Goal: Transaction & Acquisition: Purchase product/service

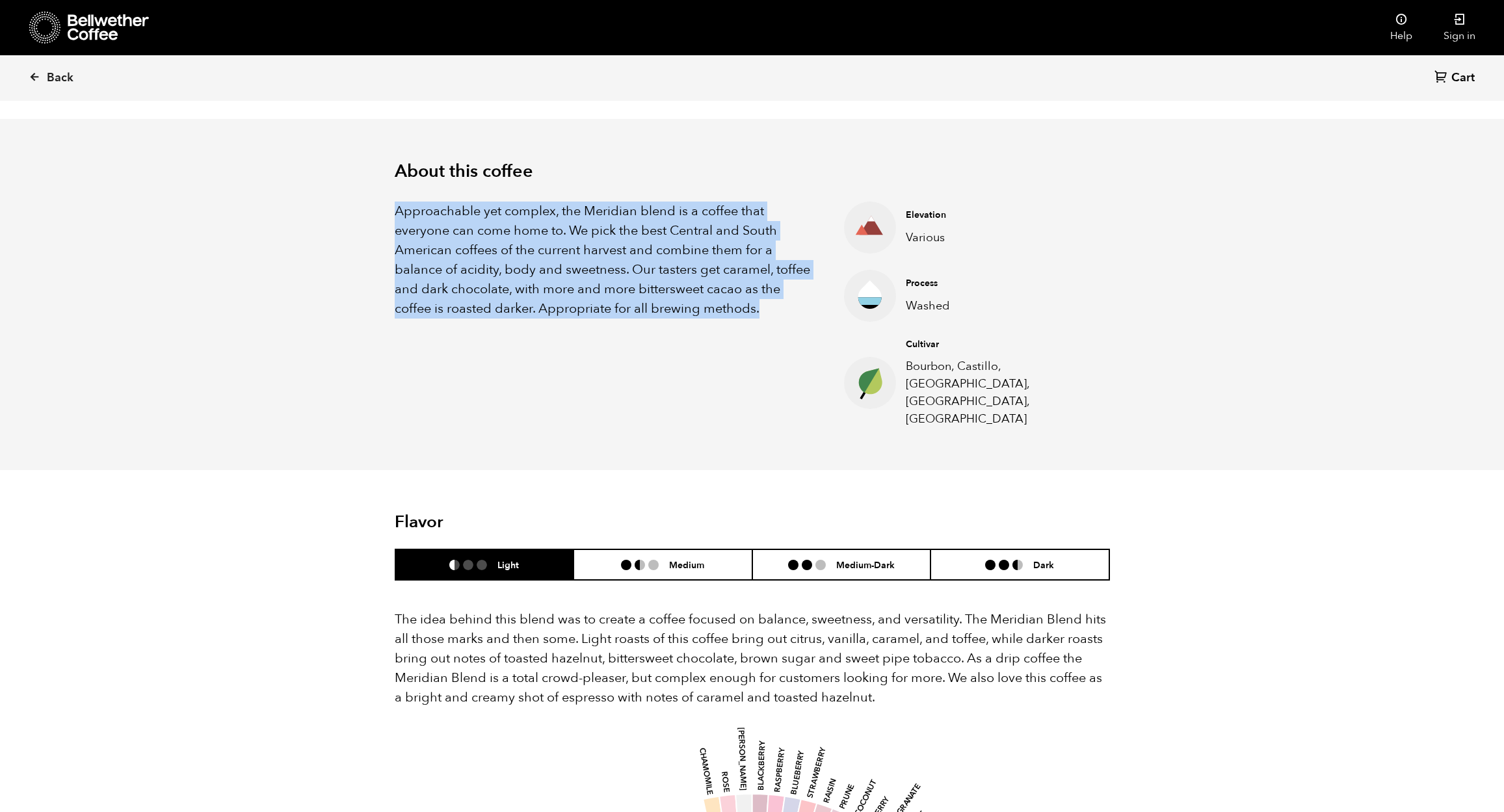
scroll to position [566, 692]
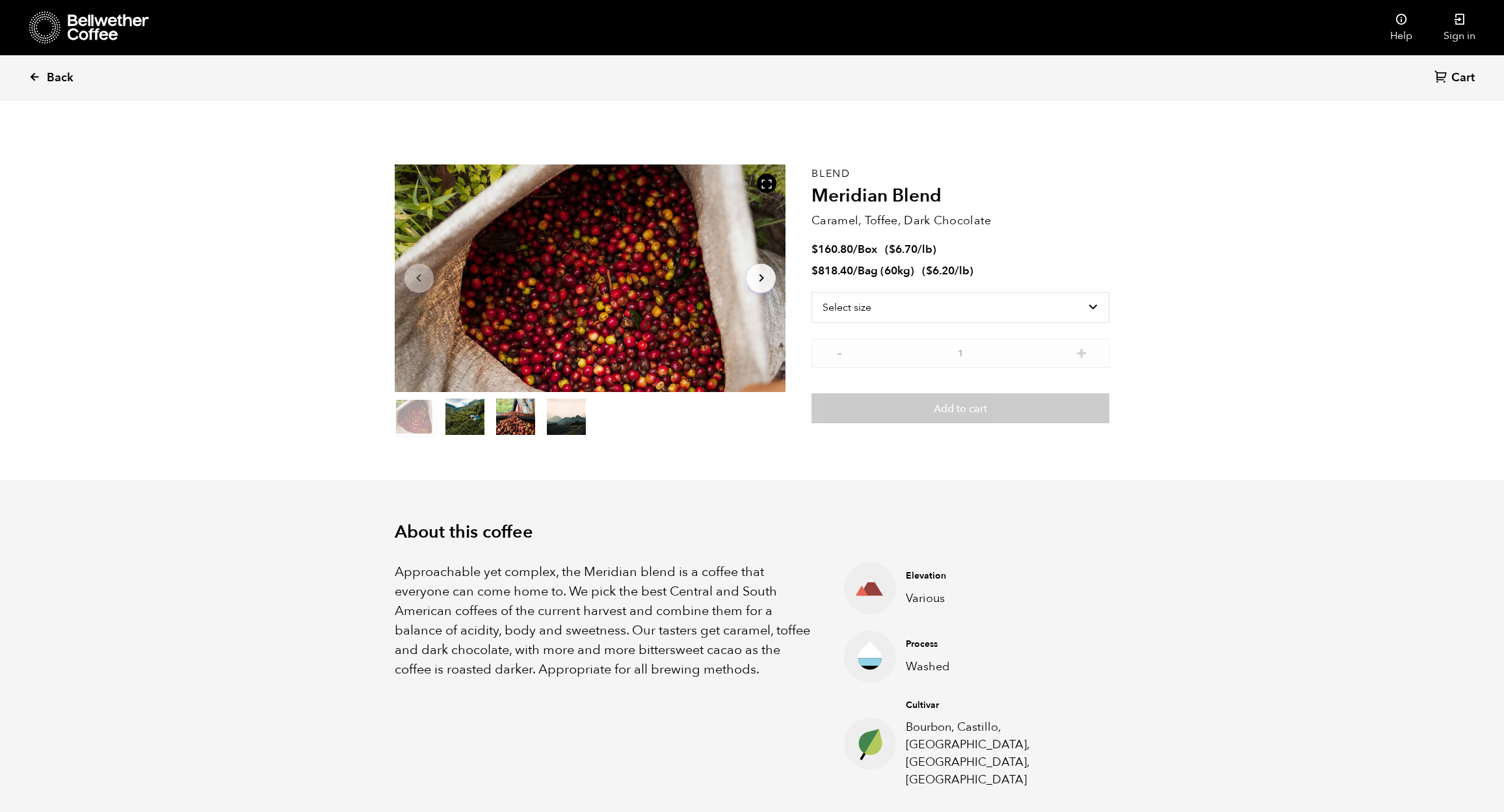
click at [59, 78] on span "Back" at bounding box center [60, 78] width 27 height 15
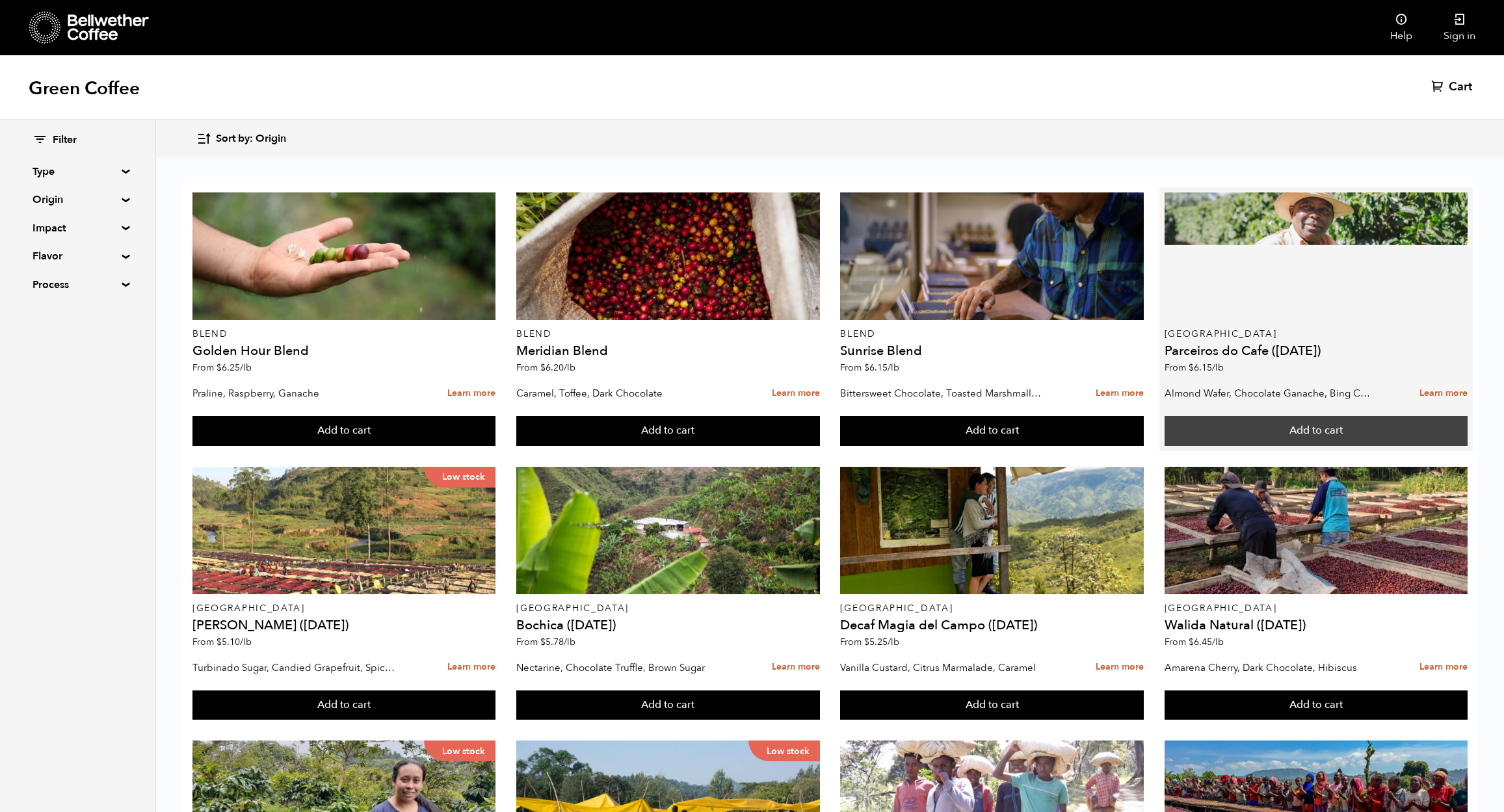
scroll to position [148, 0]
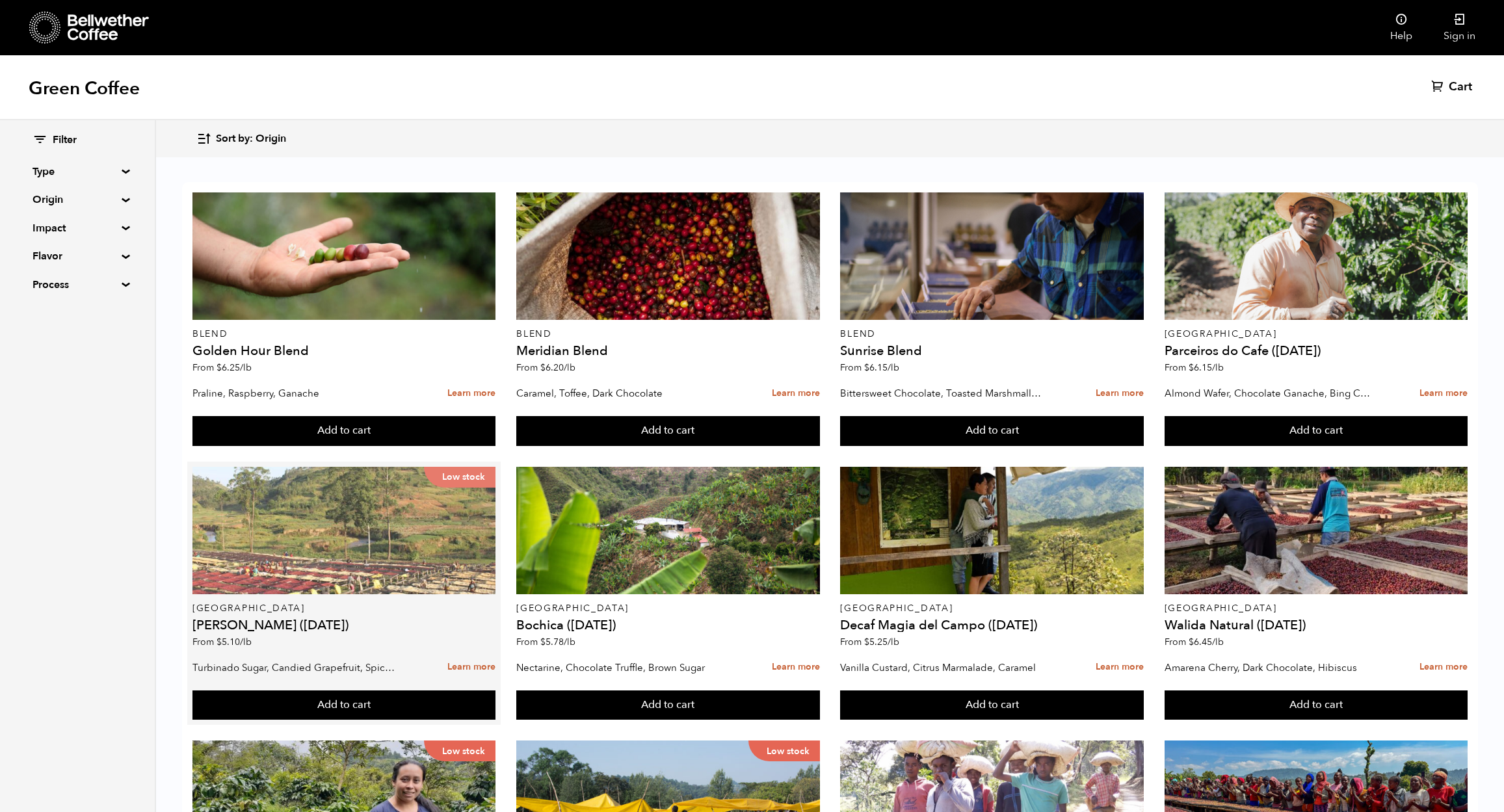
click at [335, 467] on div "Low stock" at bounding box center [344, 531] width 303 height 128
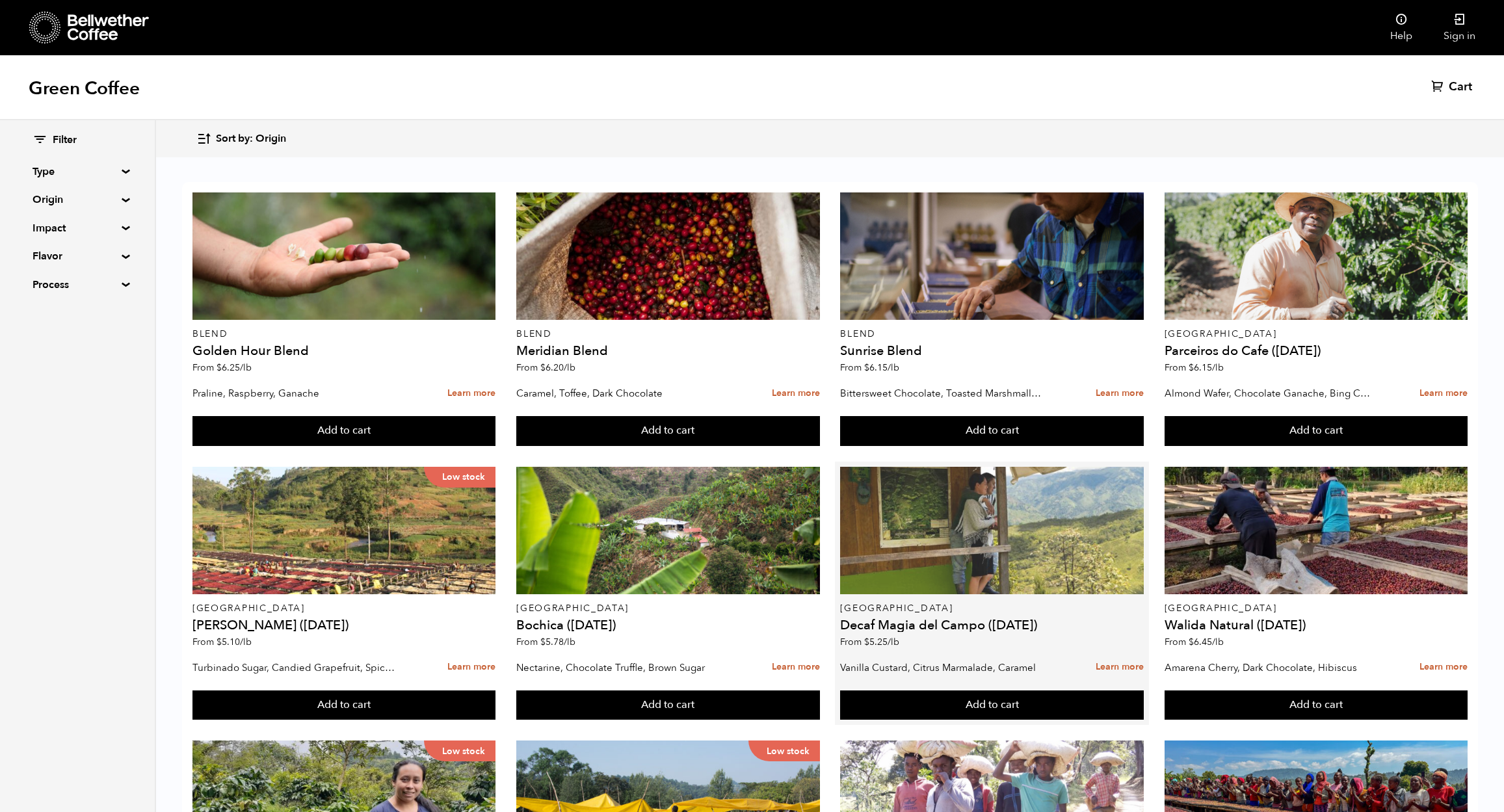
scroll to position [363, 0]
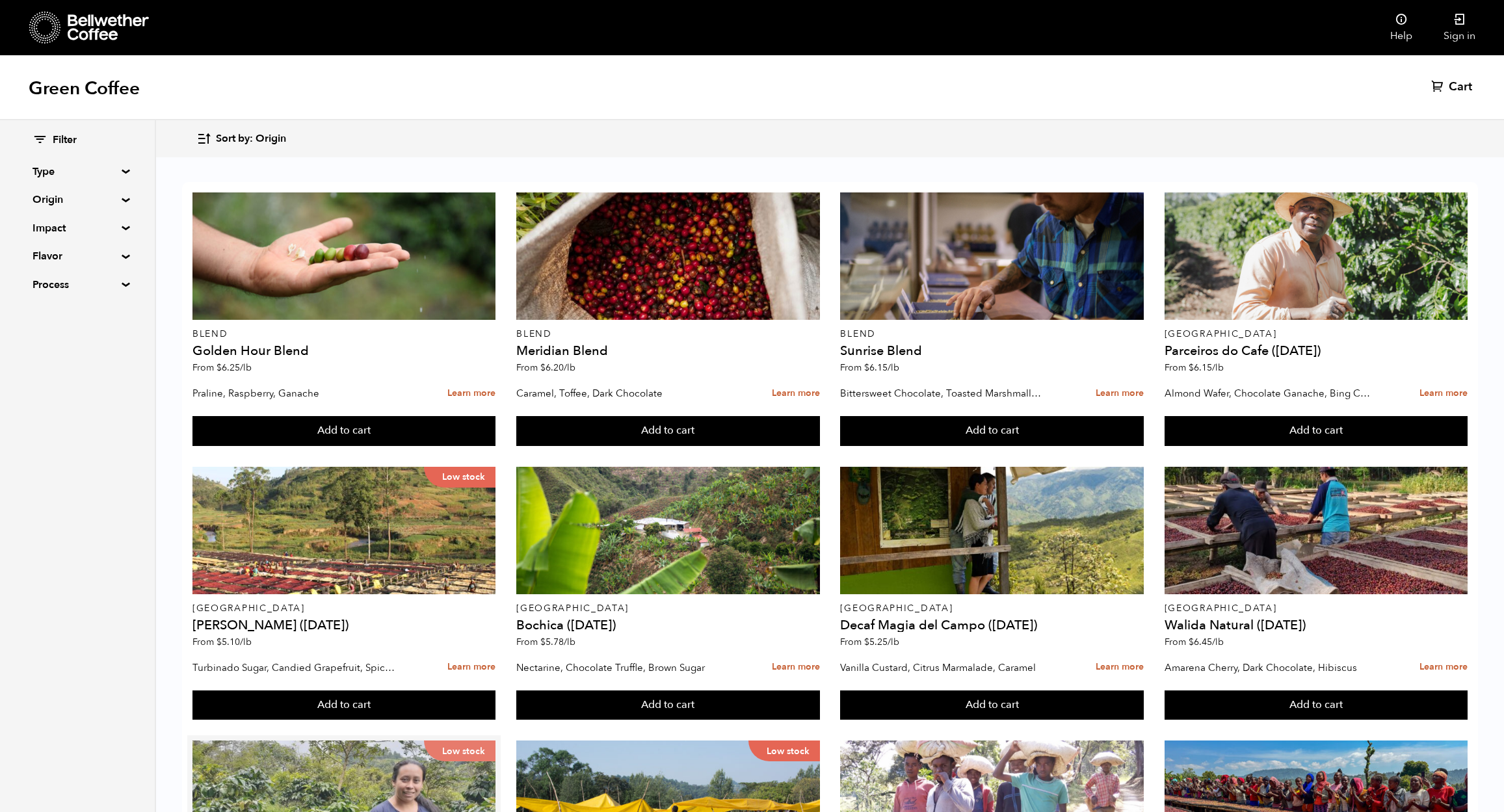
click at [306, 741] on div "Low stock" at bounding box center [344, 805] width 303 height 128
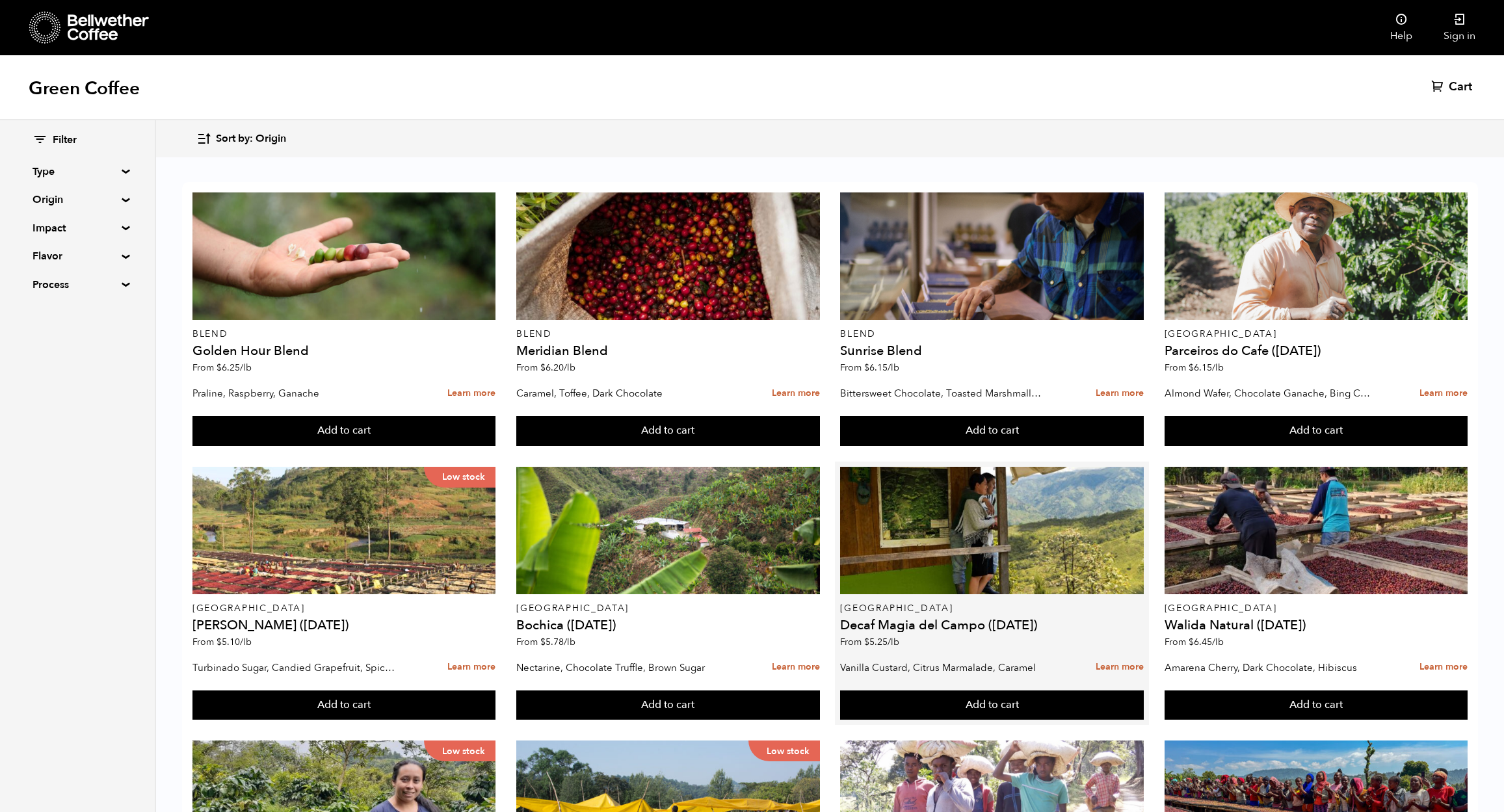
scroll to position [0, 0]
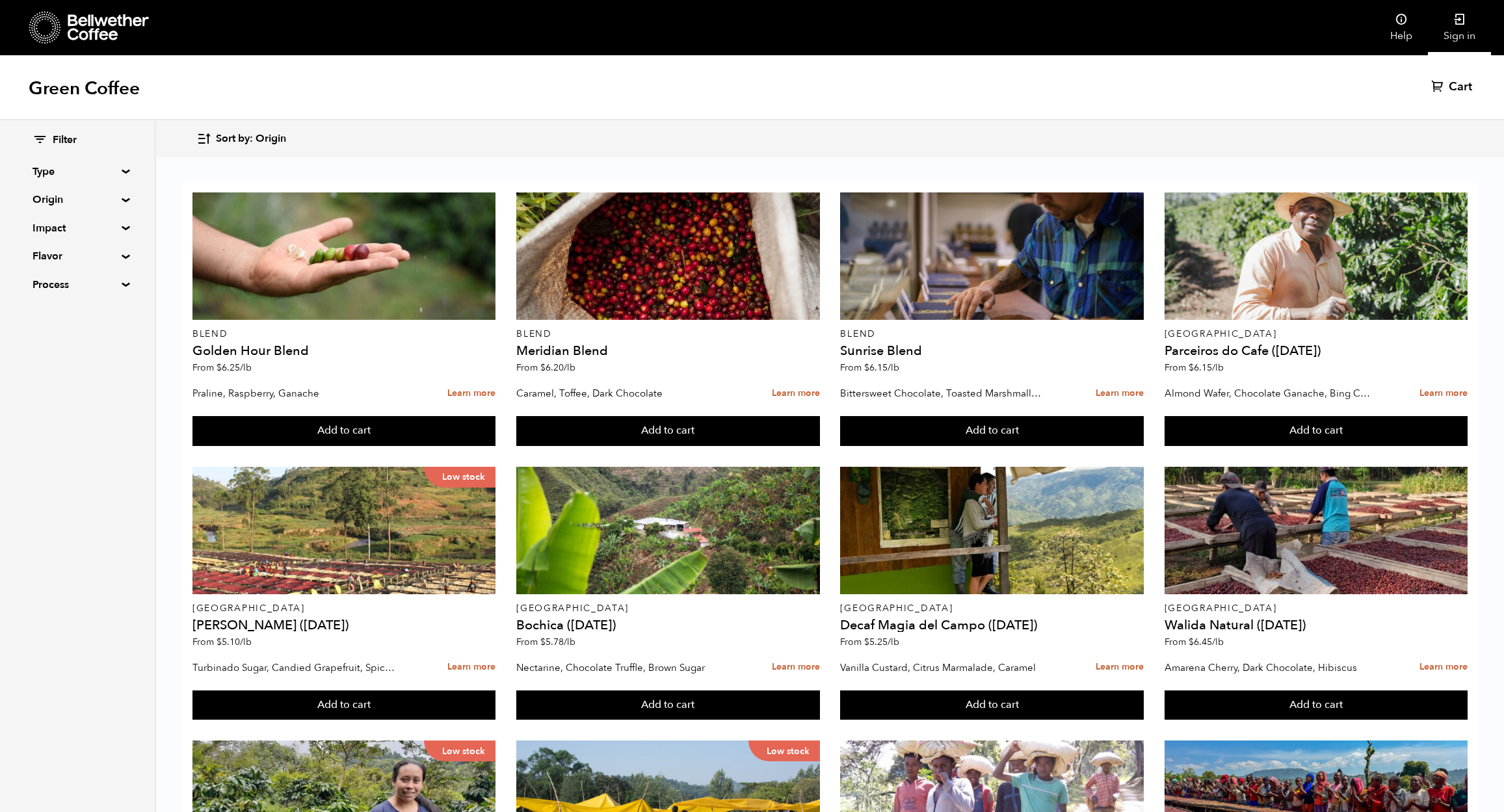
click at [1455, 25] on icon at bounding box center [1460, 20] width 13 height 13
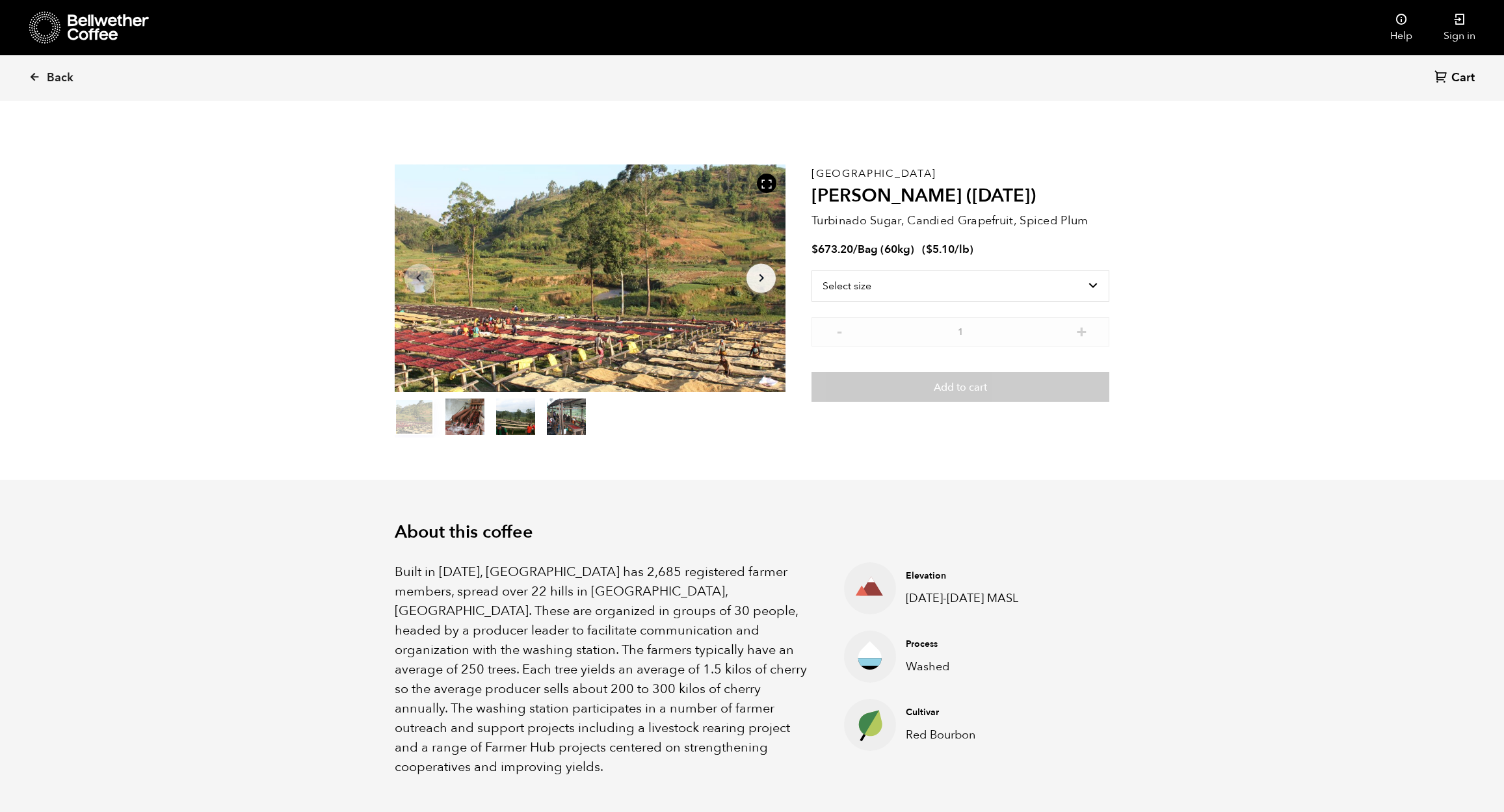
scroll to position [566, 692]
select select "bag-3"
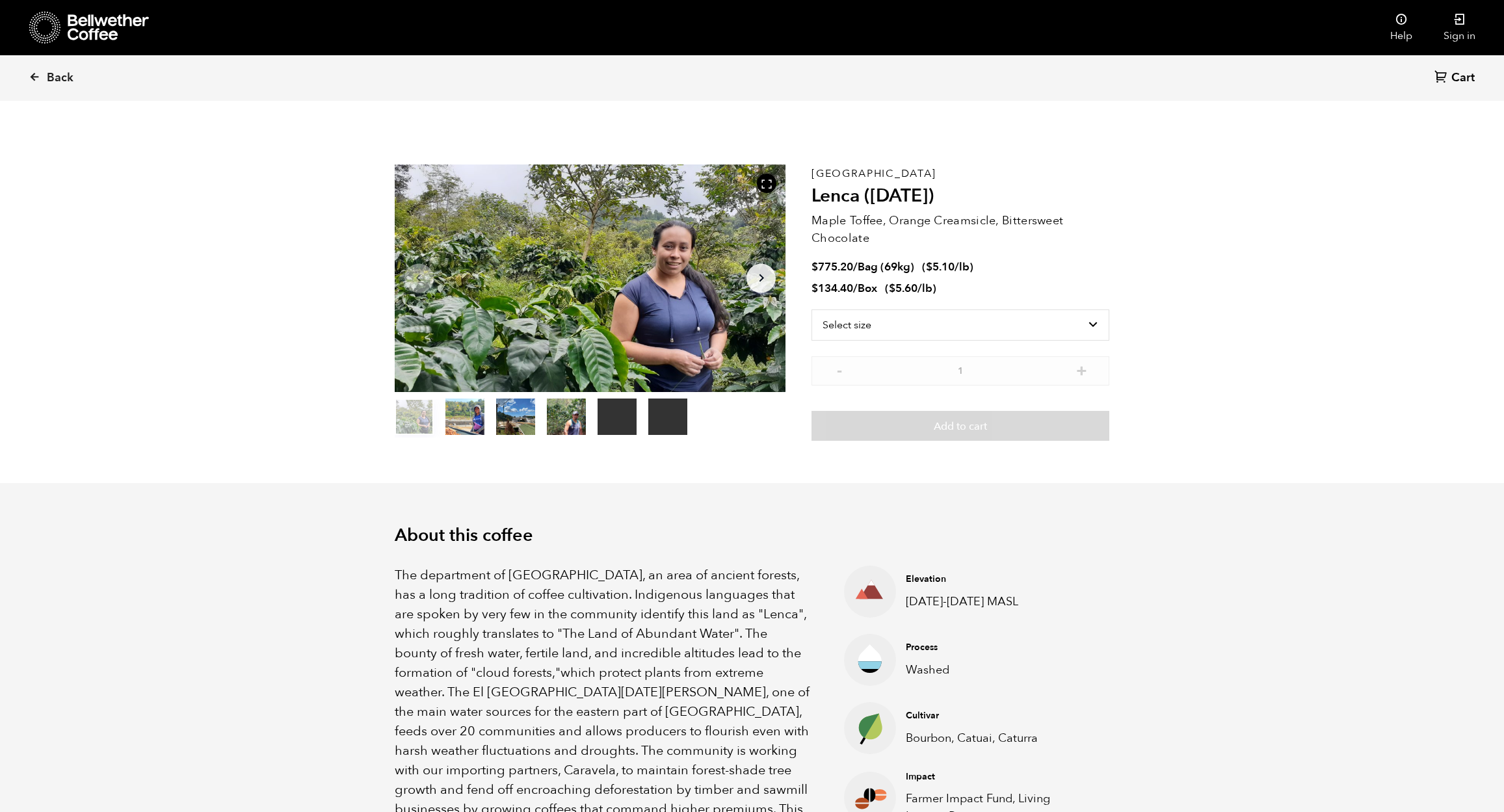
scroll to position [566, 692]
select select "bag-2"
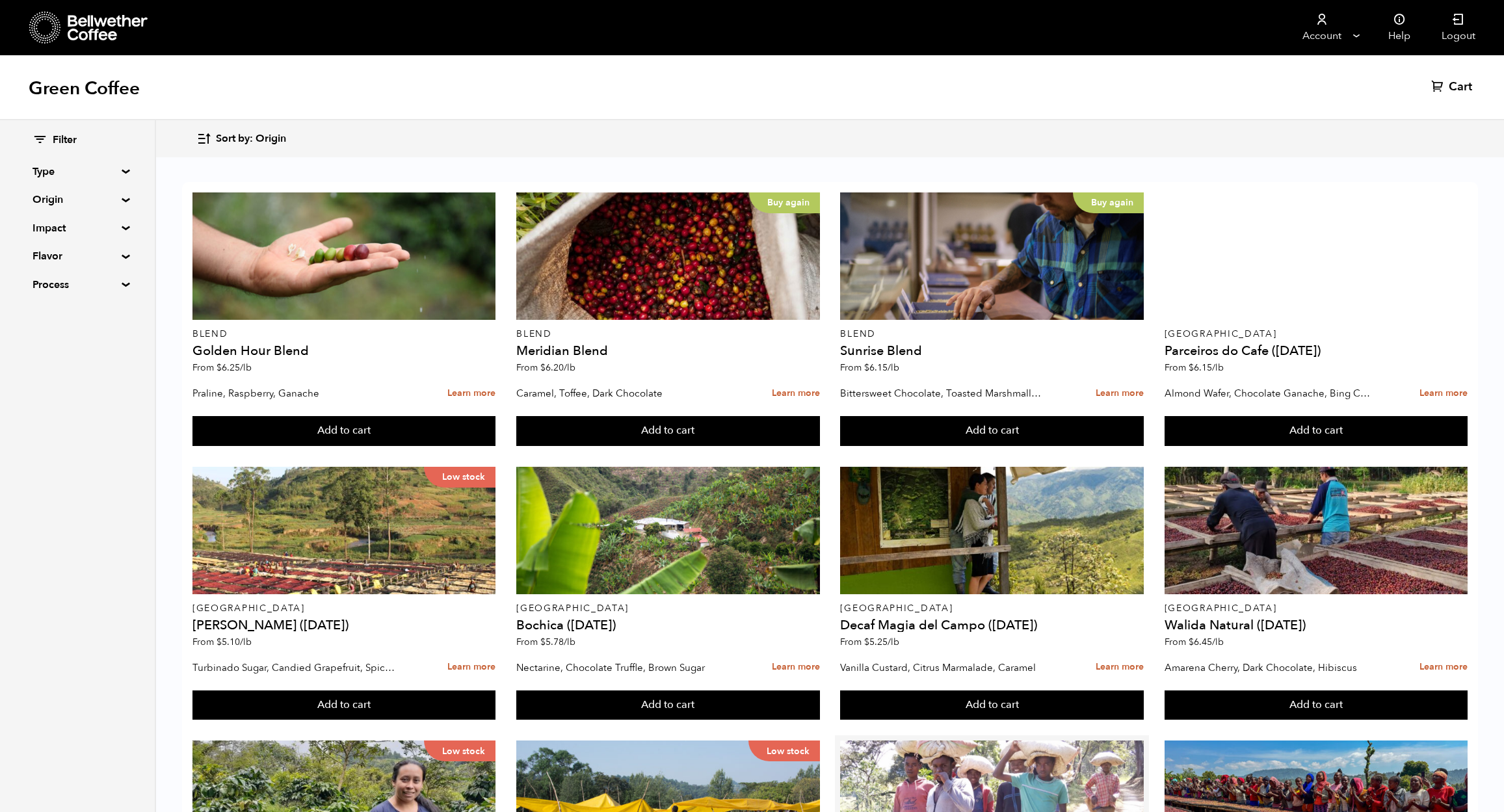
scroll to position [771, 0]
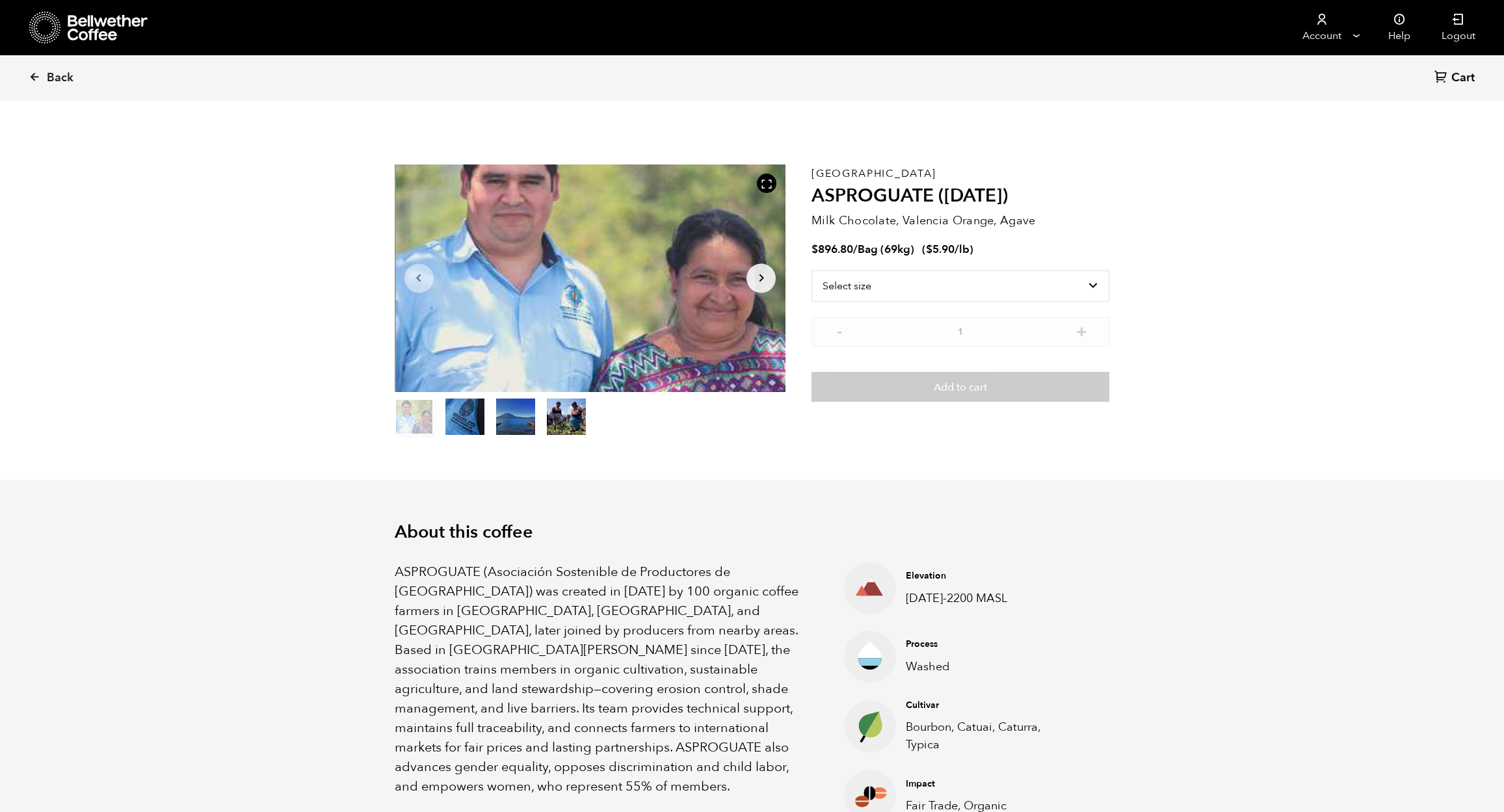
scroll to position [566, 692]
drag, startPoint x: 1010, startPoint y: 281, endPoint x: 1517, endPoint y: 278, distance: 507.0
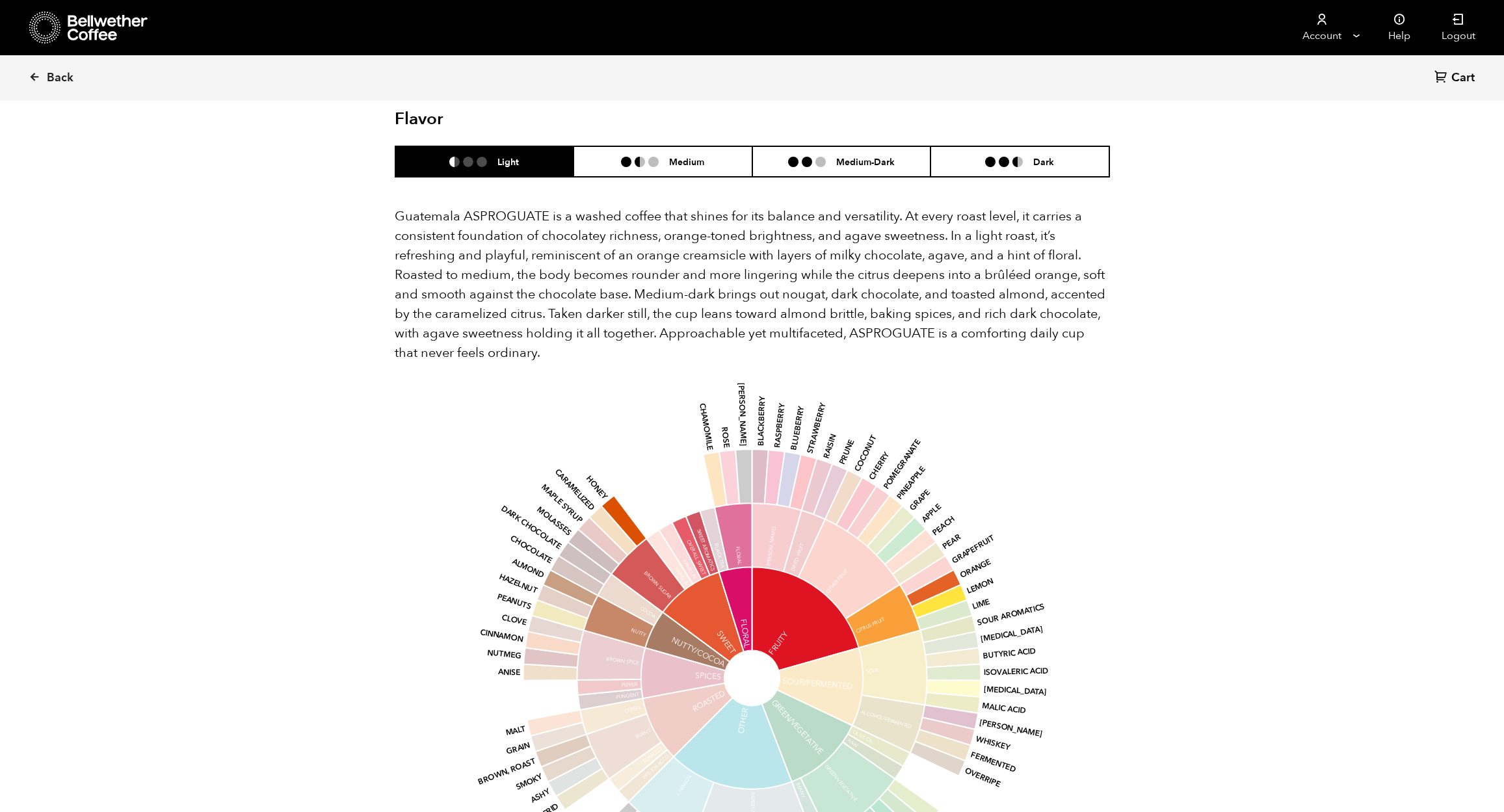
scroll to position [760, 0]
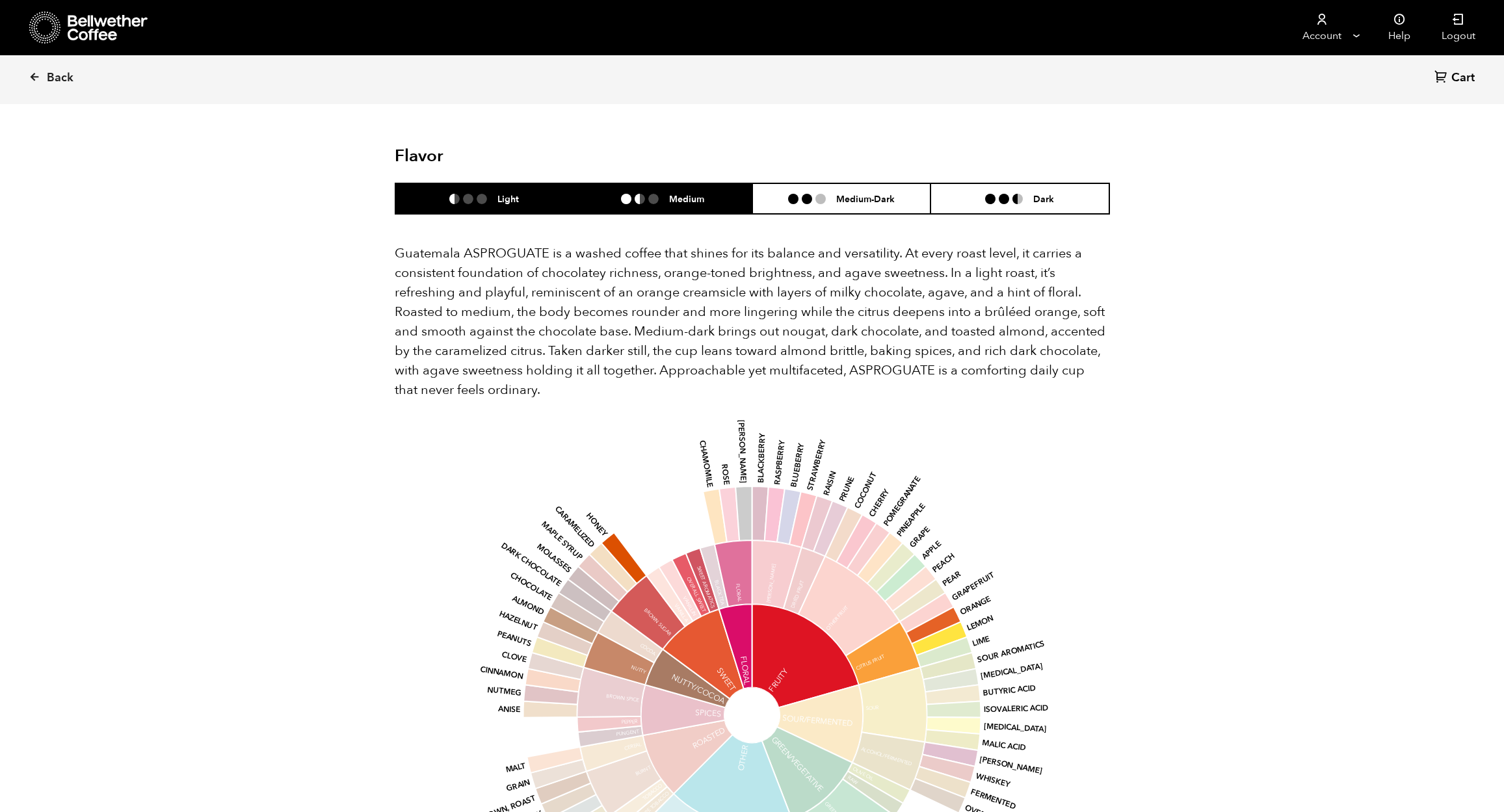
click at [712, 203] on li "Medium" at bounding box center [663, 199] width 179 height 31
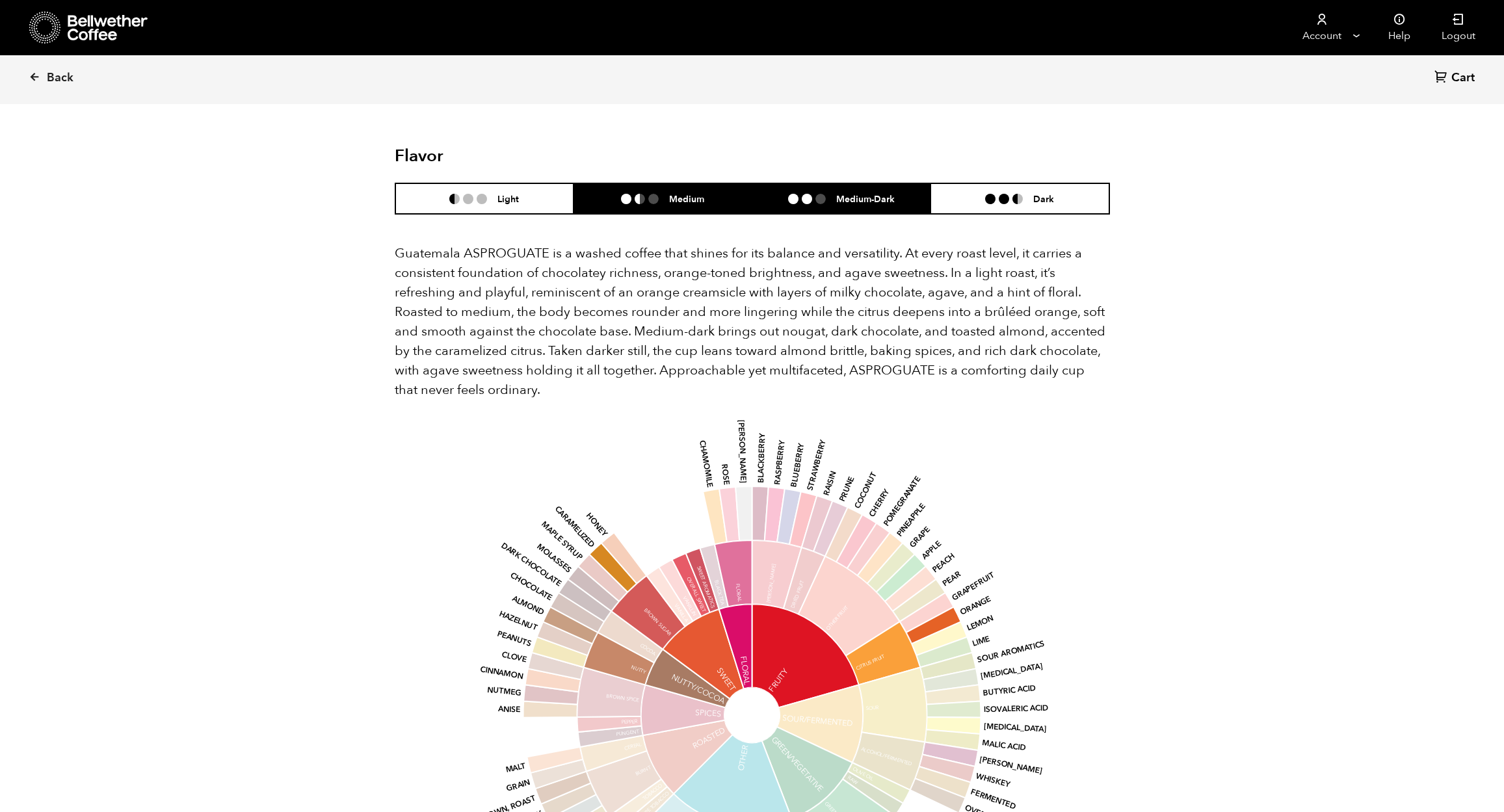
click at [864, 196] on h6 "Medium-Dark" at bounding box center [865, 198] width 59 height 11
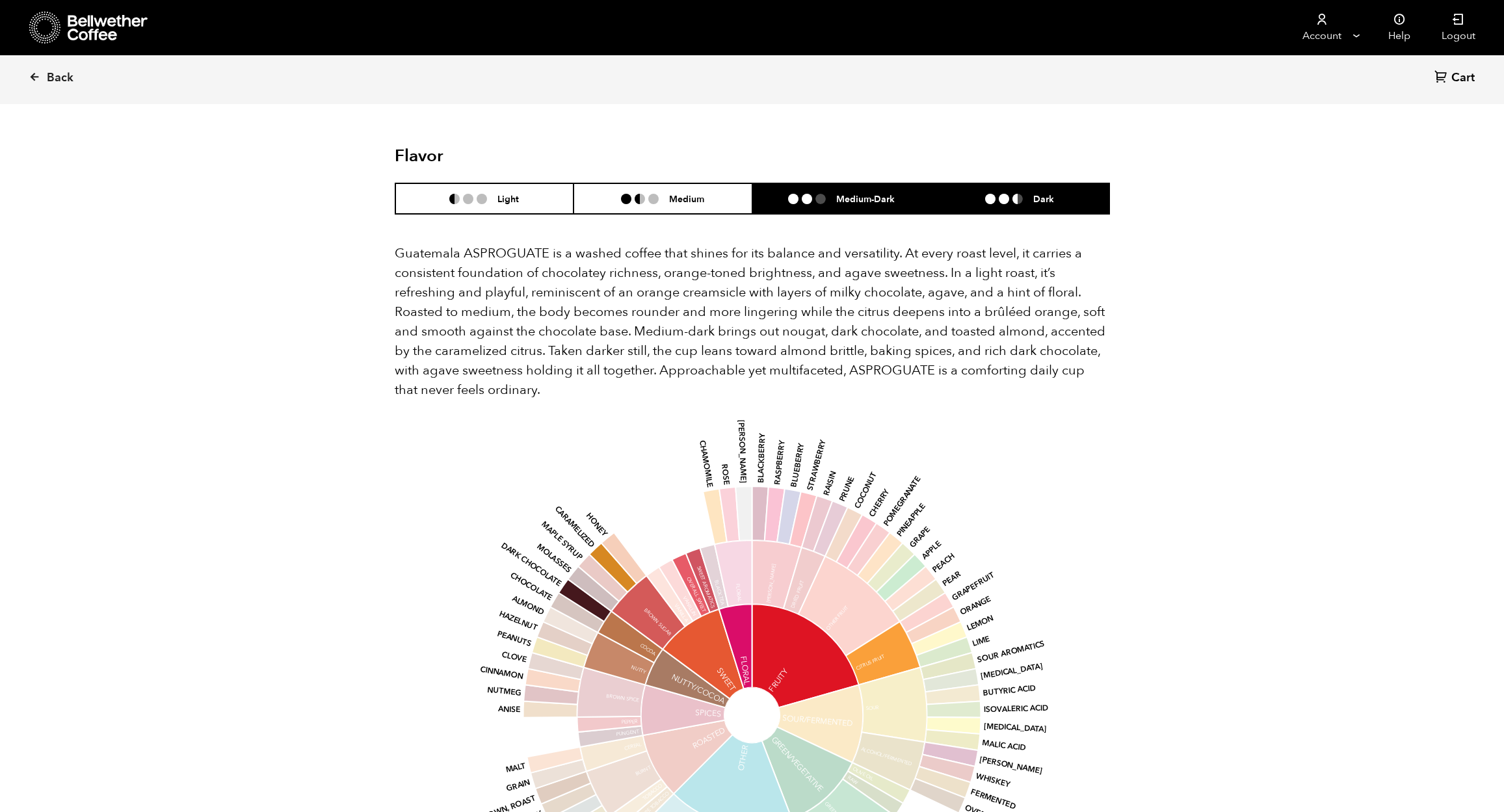
click at [1064, 202] on li "Dark" at bounding box center [1020, 199] width 179 height 31
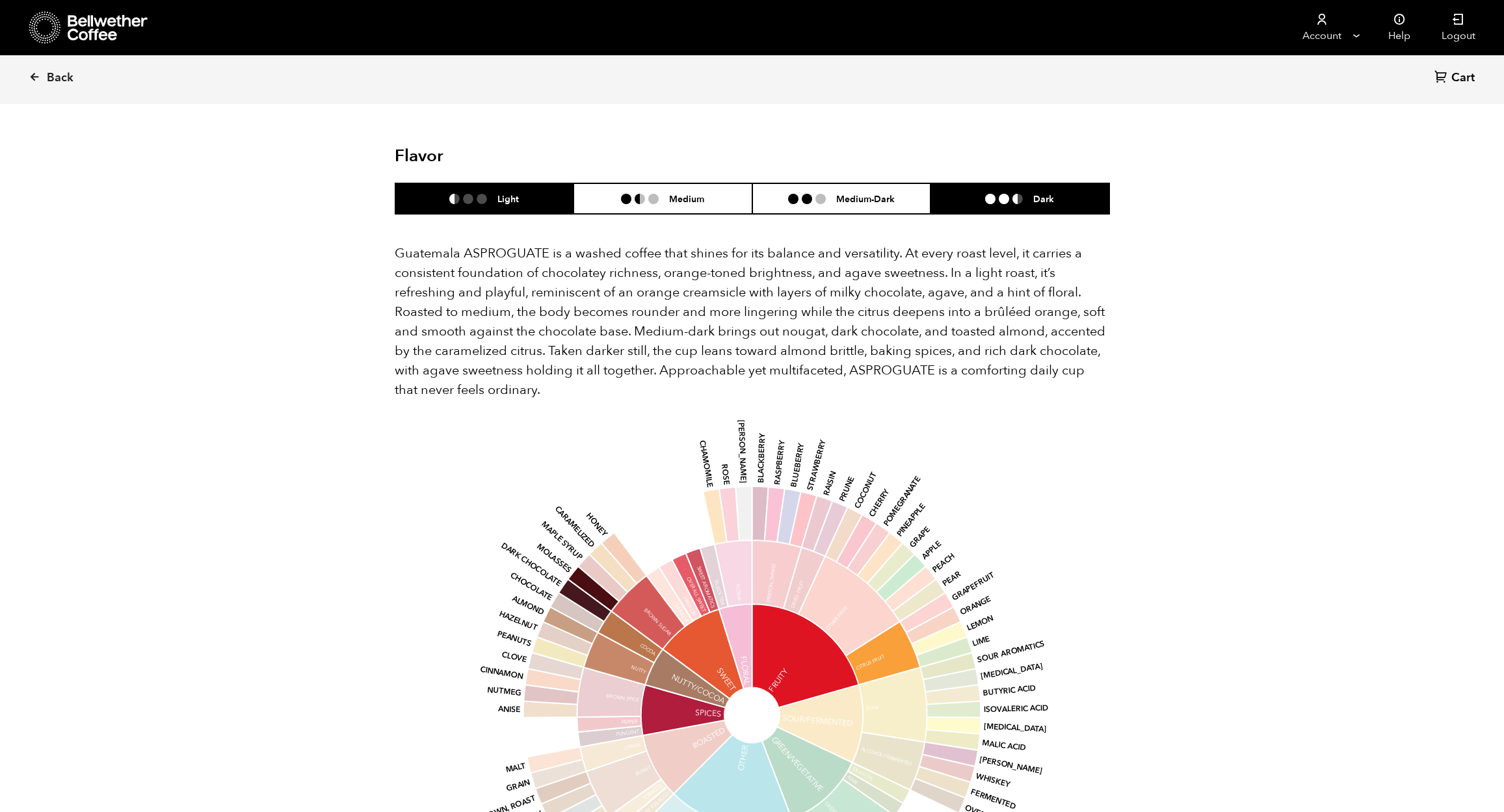
click at [526, 199] on li "Light" at bounding box center [484, 199] width 179 height 31
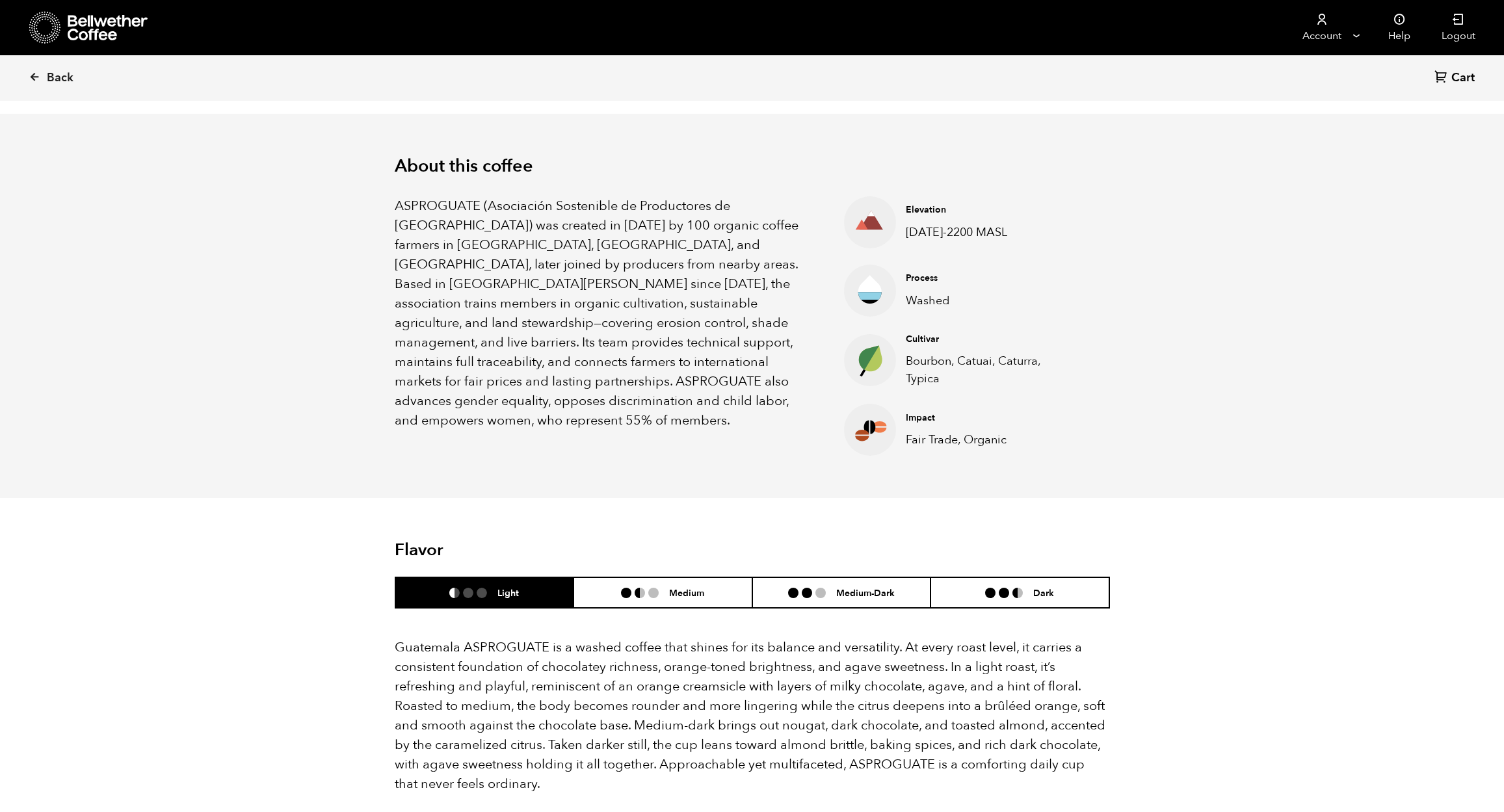
scroll to position [0, 0]
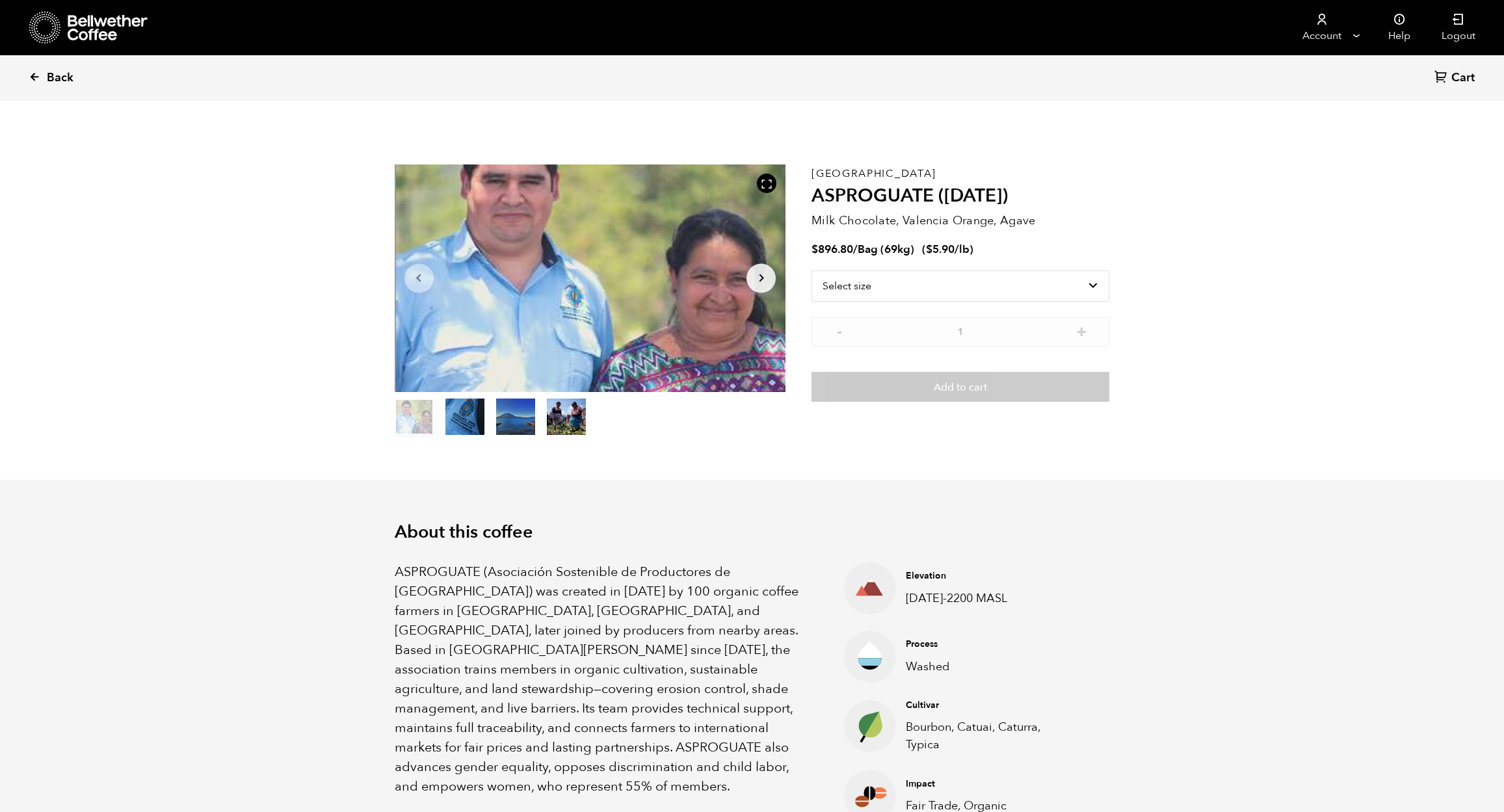
click at [39, 72] on icon at bounding box center [35, 77] width 12 height 12
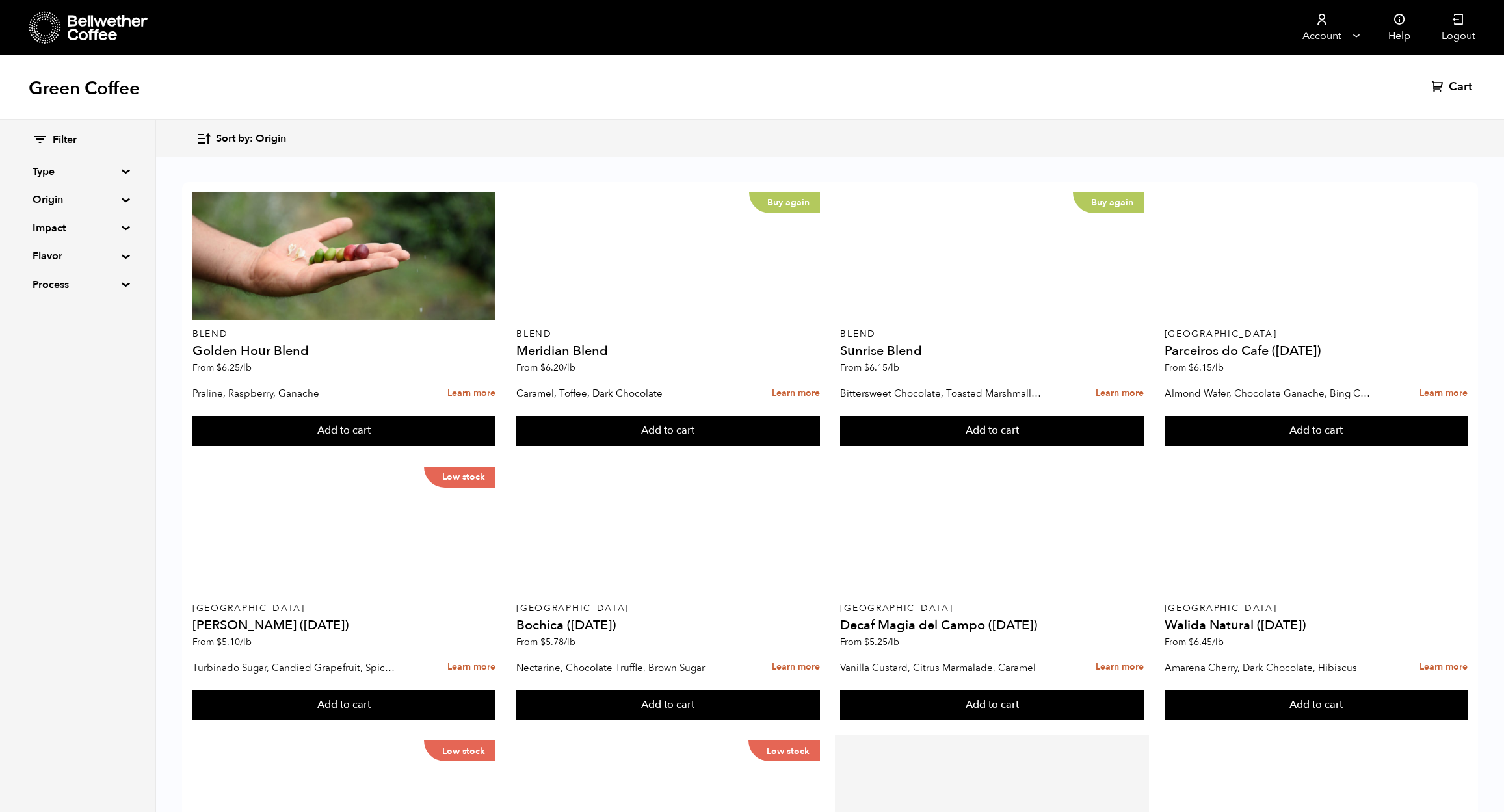
scroll to position [520, 0]
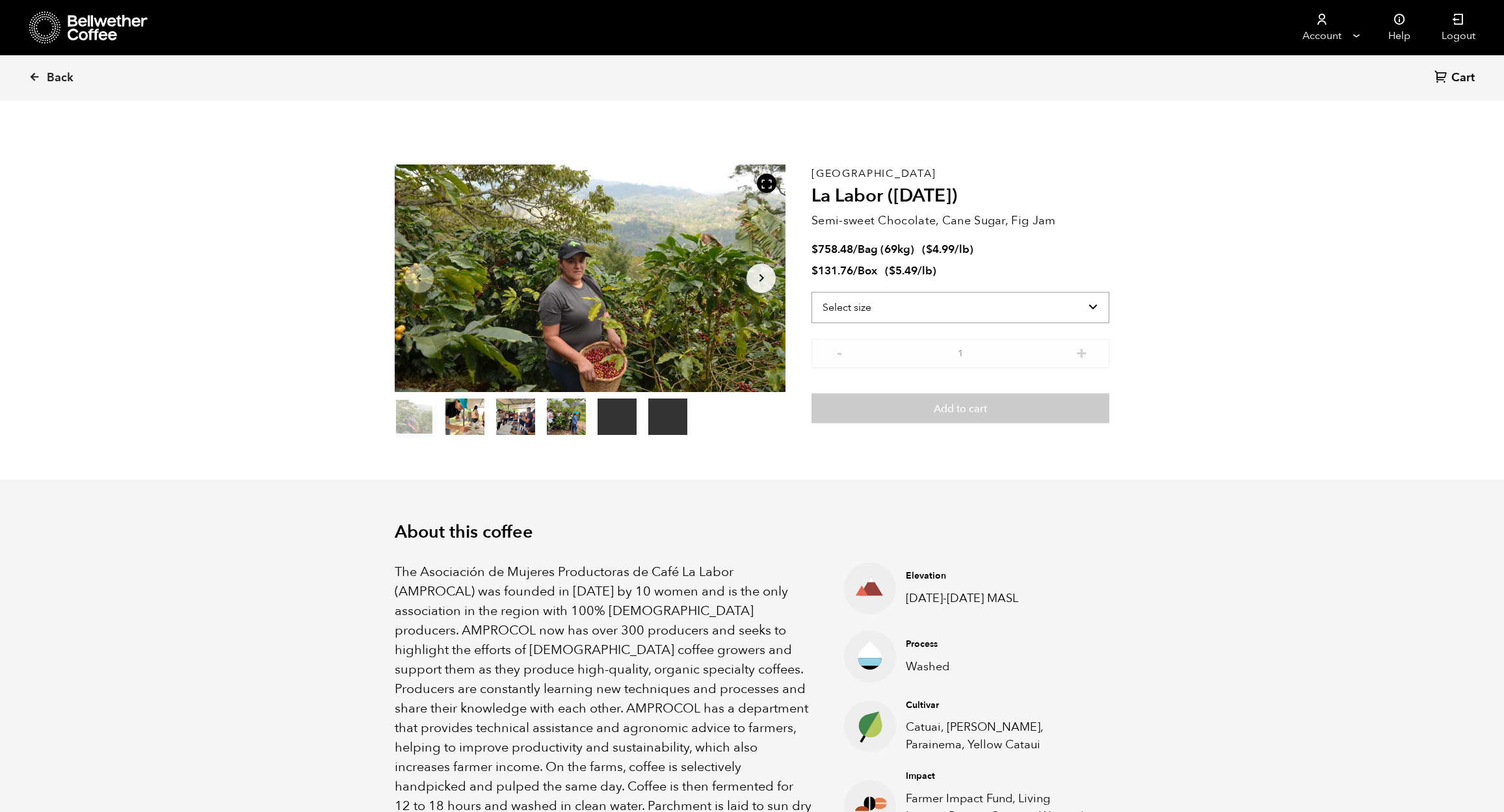
scroll to position [566, 692]
select select "bag-2"
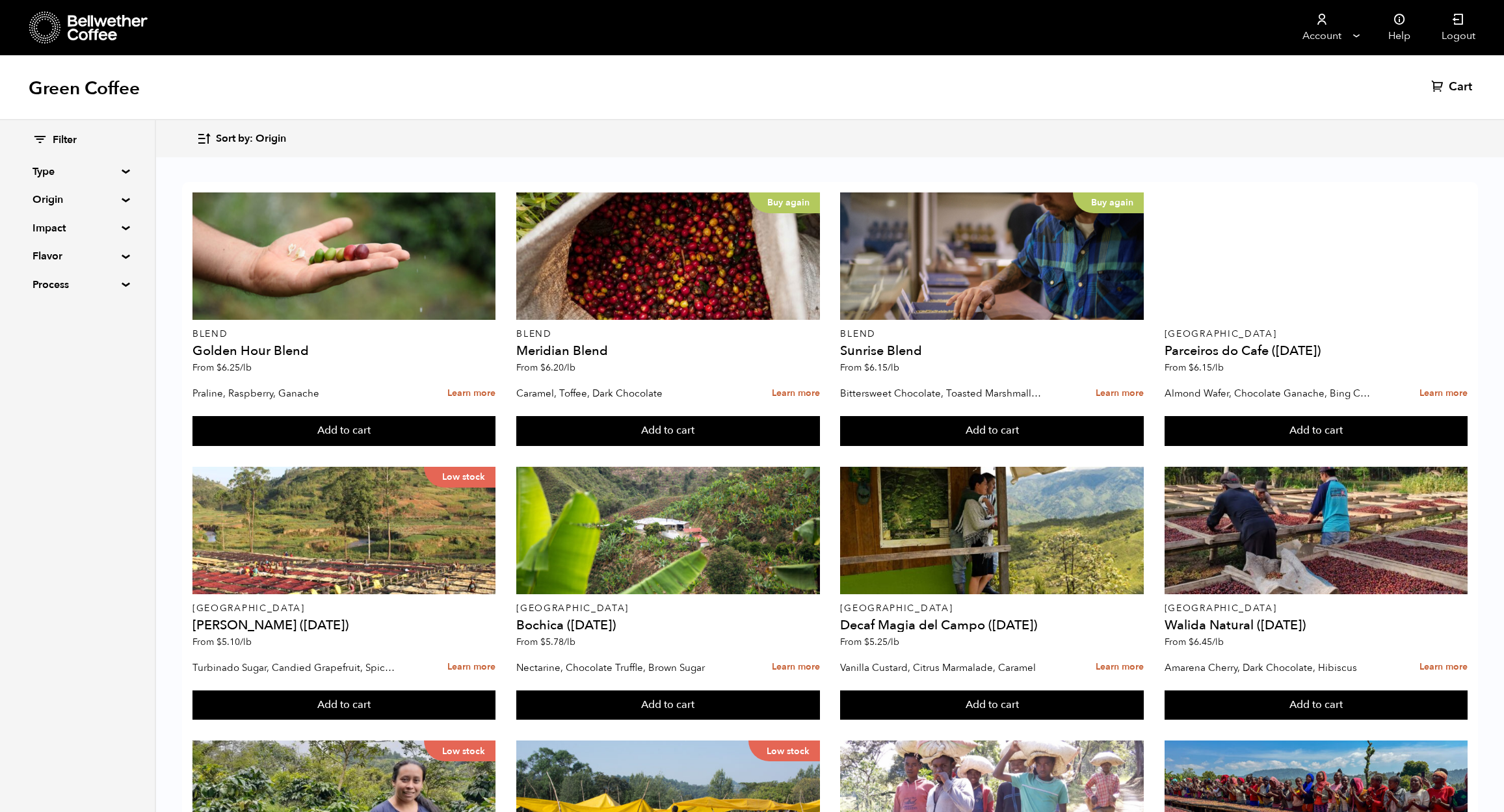
scroll to position [771, 0]
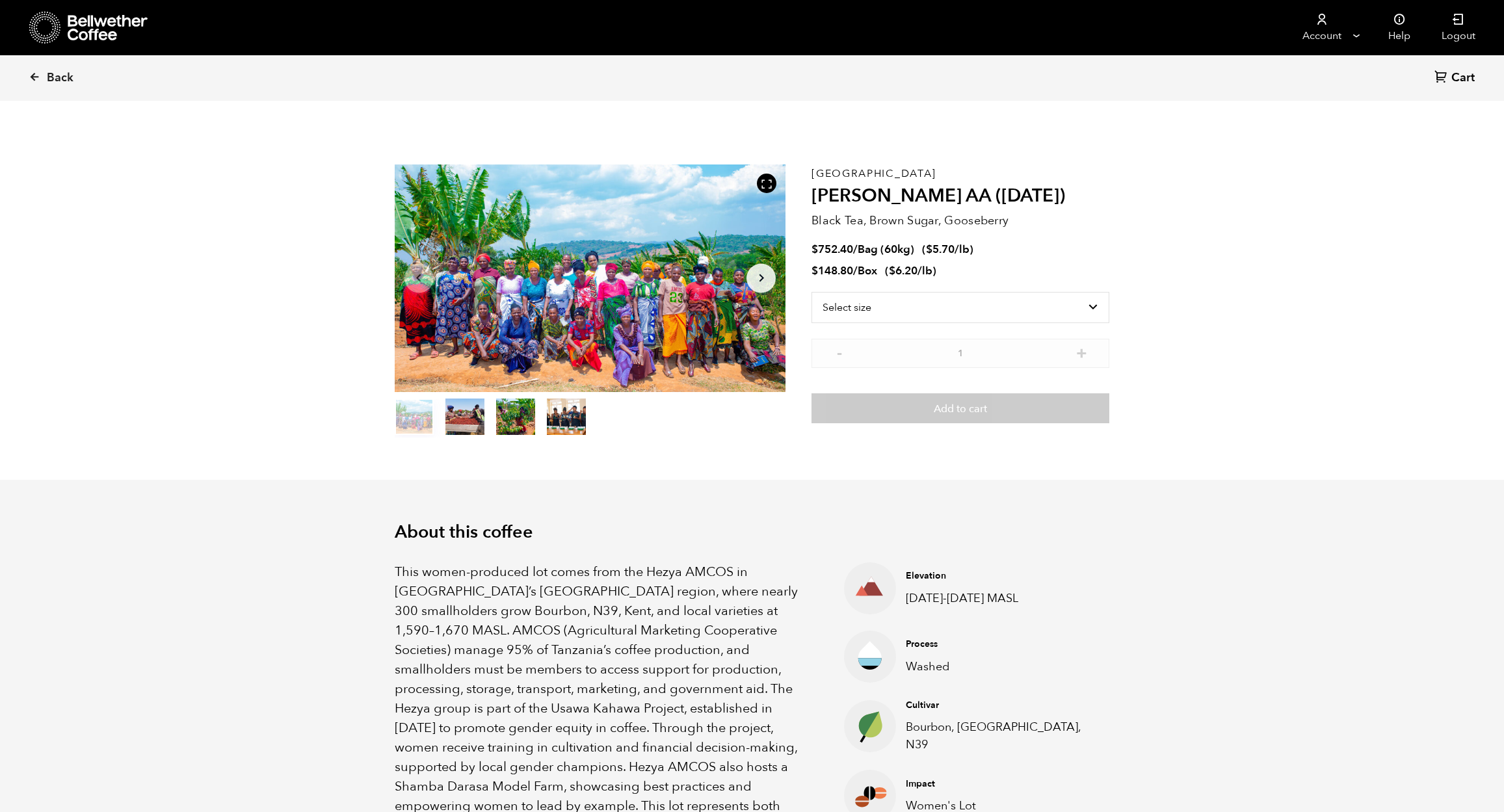
scroll to position [566, 692]
select select "bag-3"
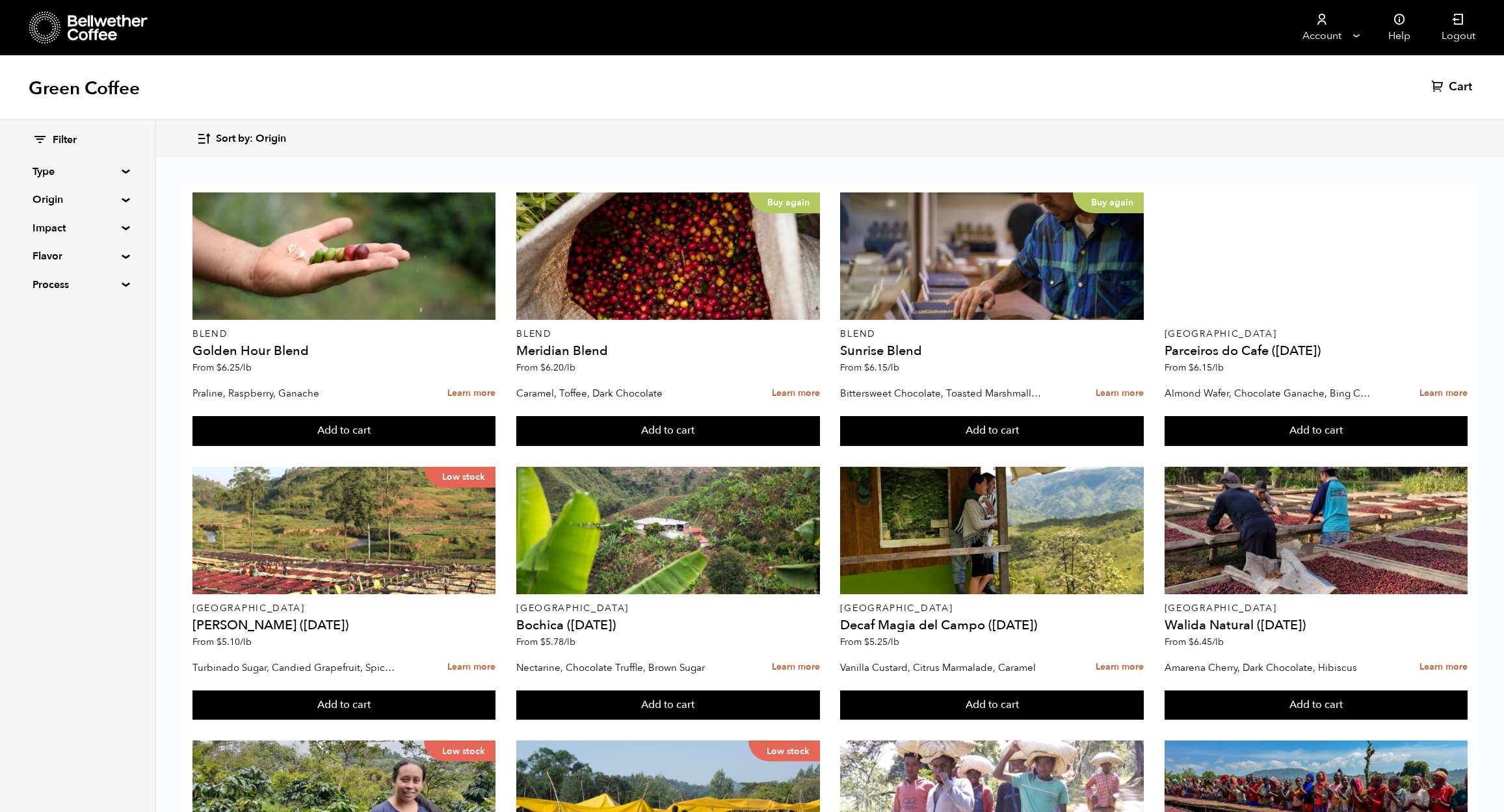
scroll to position [771, 0]
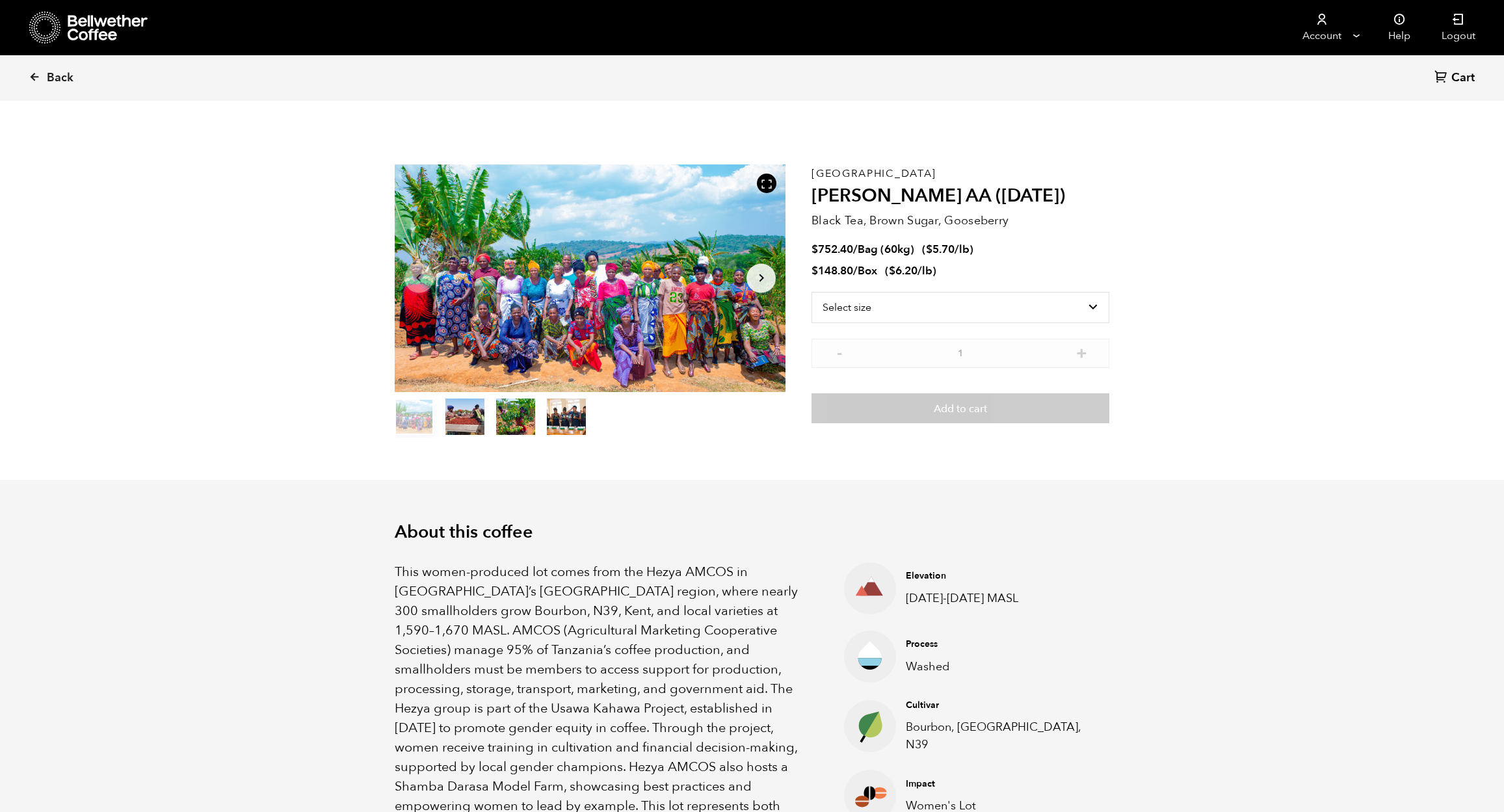
scroll to position [566, 692]
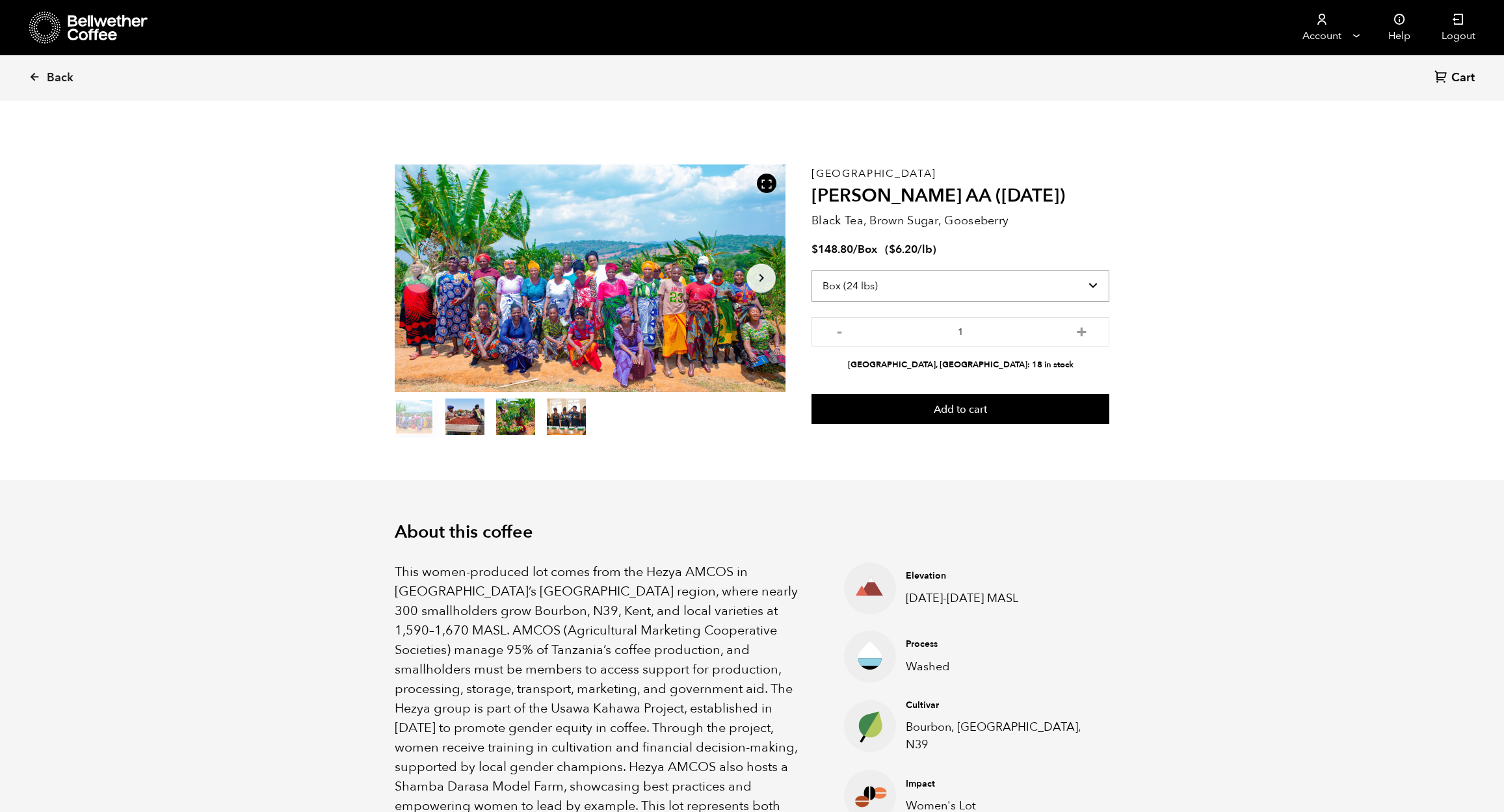
select select "bag-3"
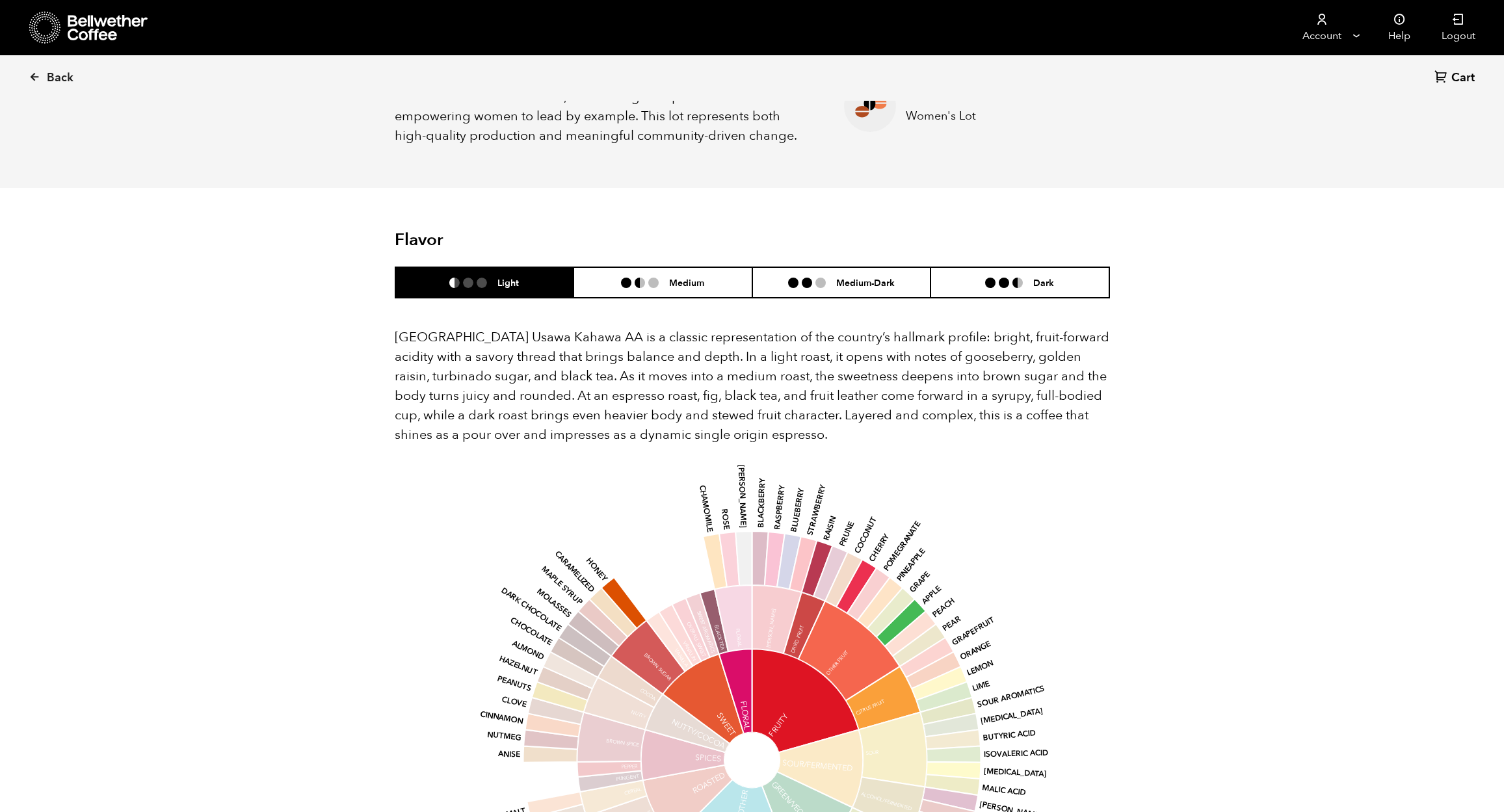
scroll to position [0, 0]
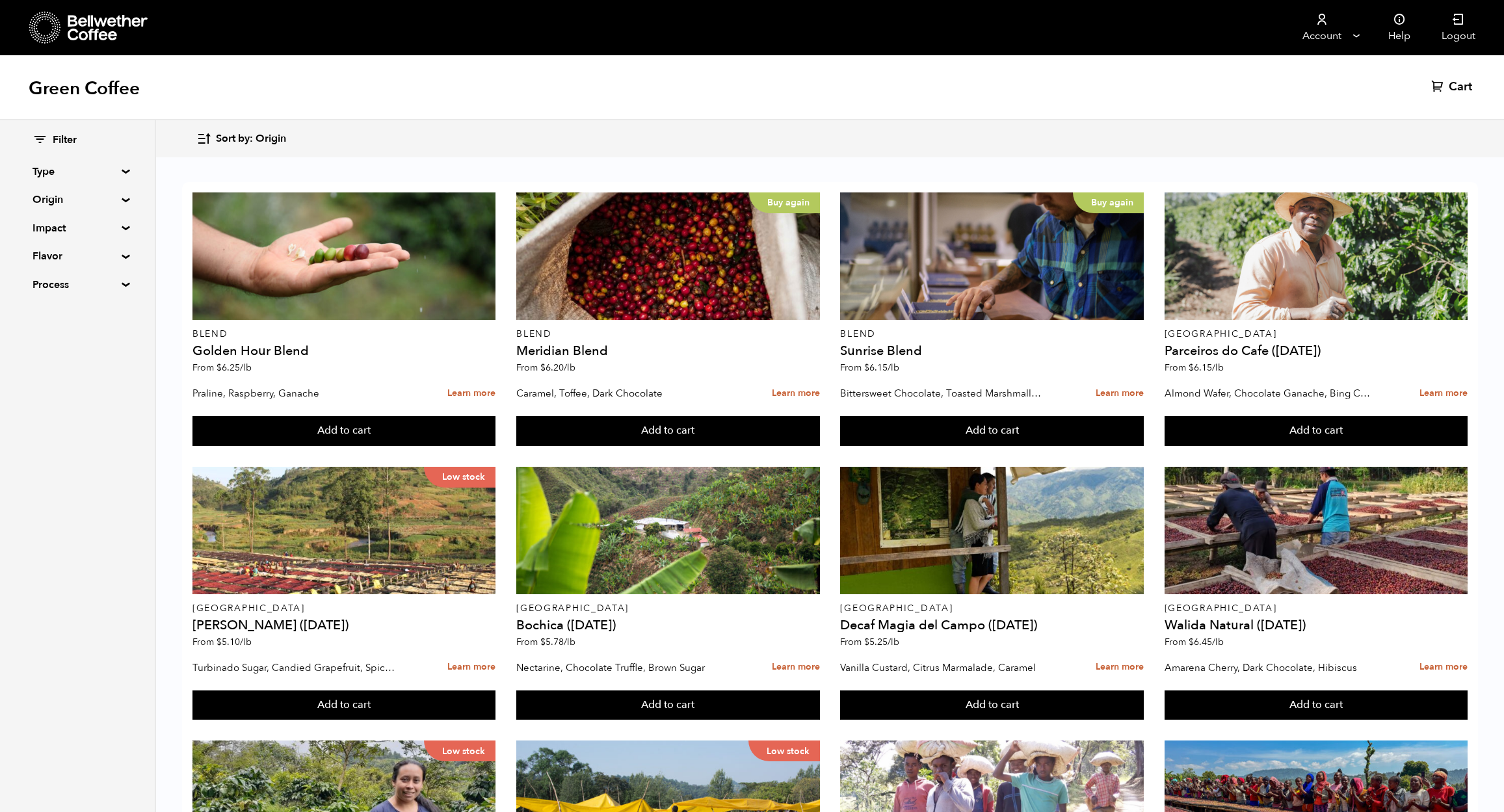
click at [357, 81] on div "Green Coffee Cart (0)" at bounding box center [752, 88] width 1504 height 65
